Goal: Task Accomplishment & Management: Manage account settings

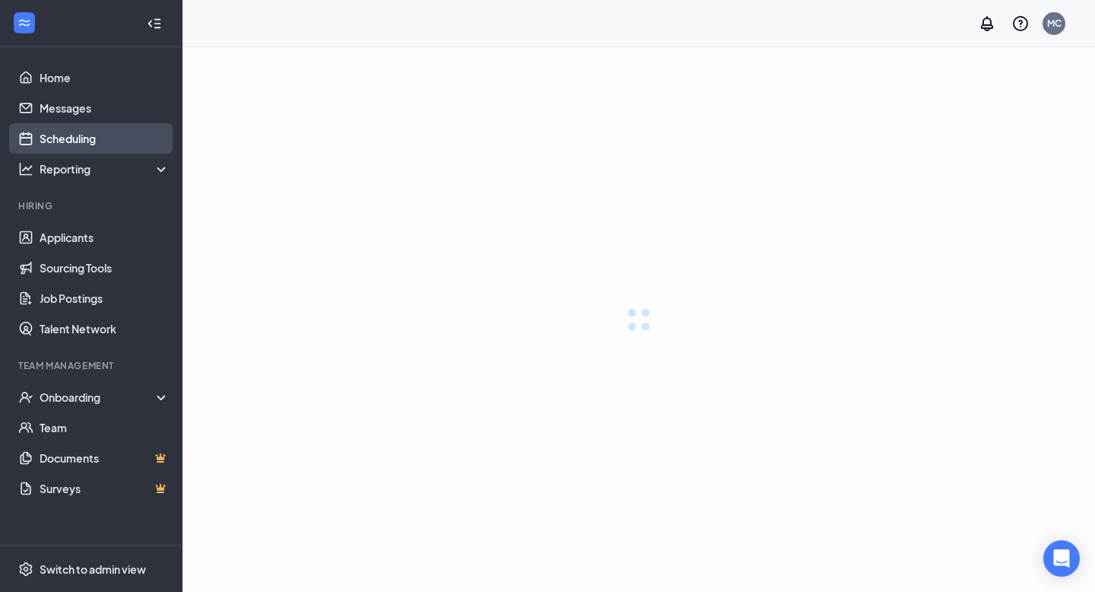
click at [87, 138] on link "Scheduling" at bounding box center [105, 138] width 130 height 30
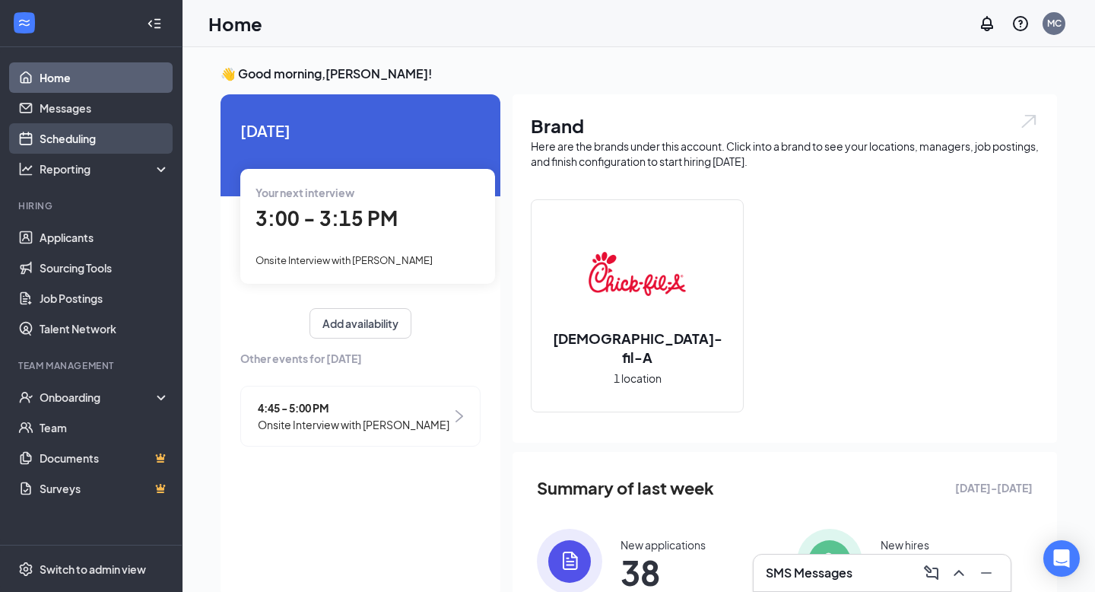
click at [87, 138] on link "Scheduling" at bounding box center [105, 138] width 130 height 30
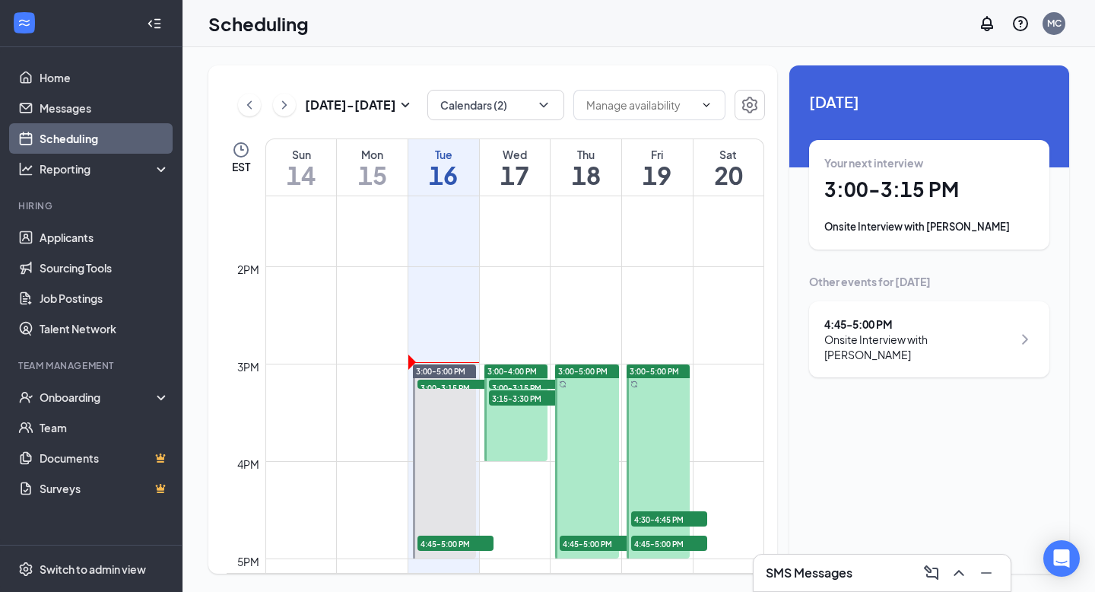
scroll to position [1298, 0]
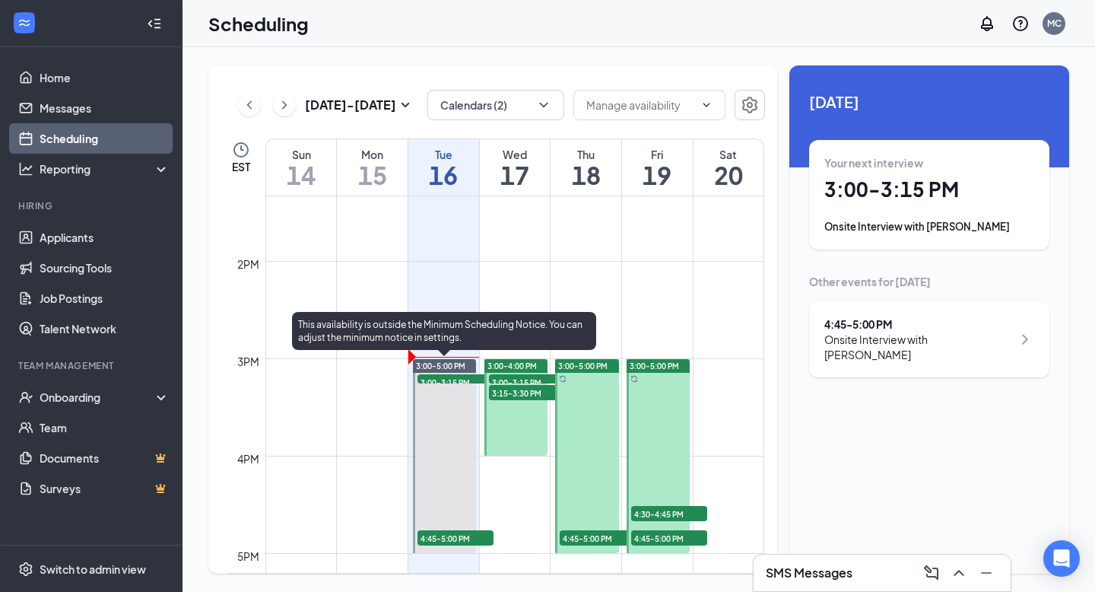
click at [456, 540] on span "4:45-5:00 PM" at bounding box center [456, 537] width 76 height 15
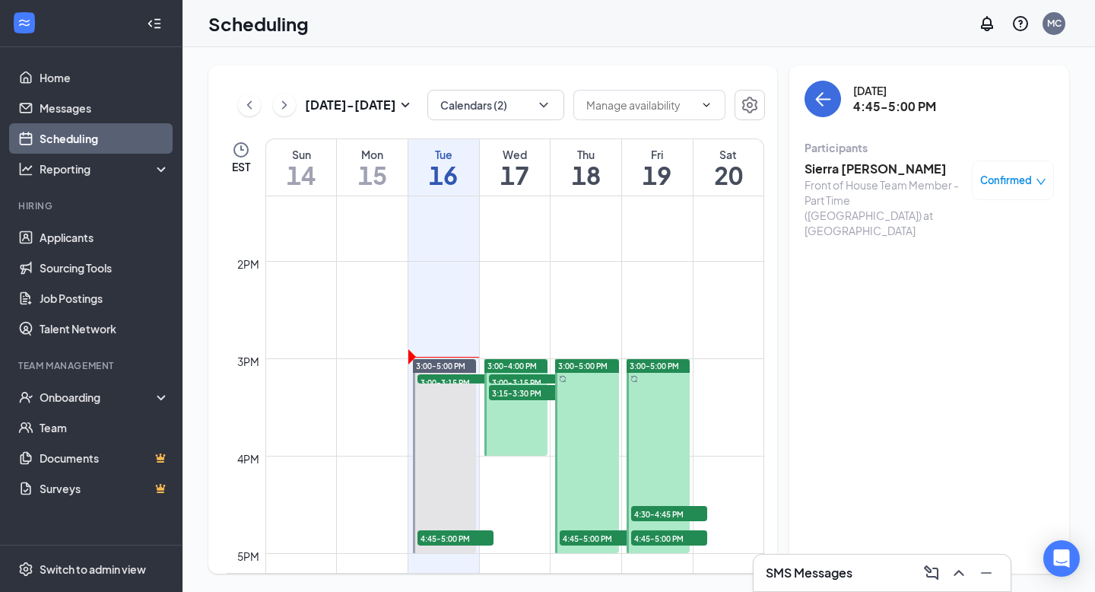
click at [1016, 173] on span "Confirmed" at bounding box center [1007, 180] width 52 height 15
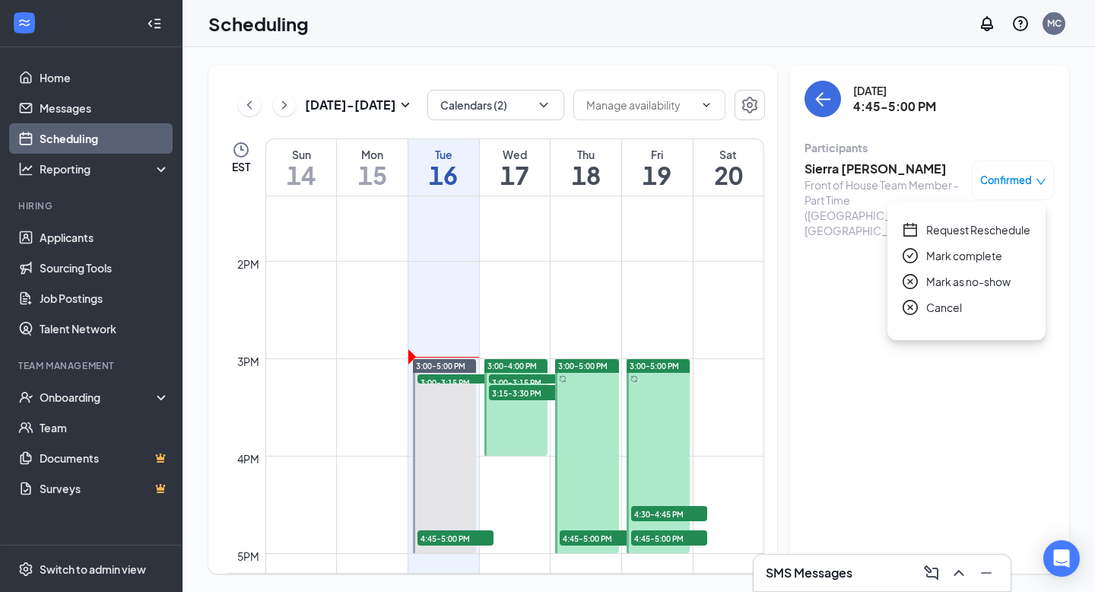
click at [972, 228] on span "Request Reschedule" at bounding box center [979, 229] width 104 height 17
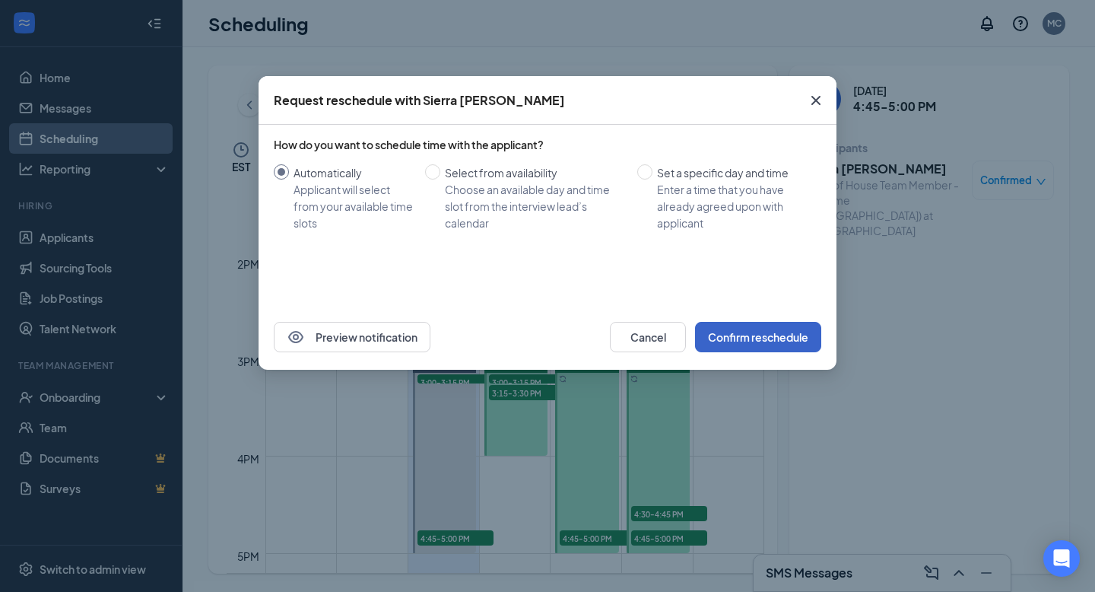
click at [755, 335] on button "Confirm reschedule" at bounding box center [758, 337] width 126 height 30
